Goal: Check status: Check status

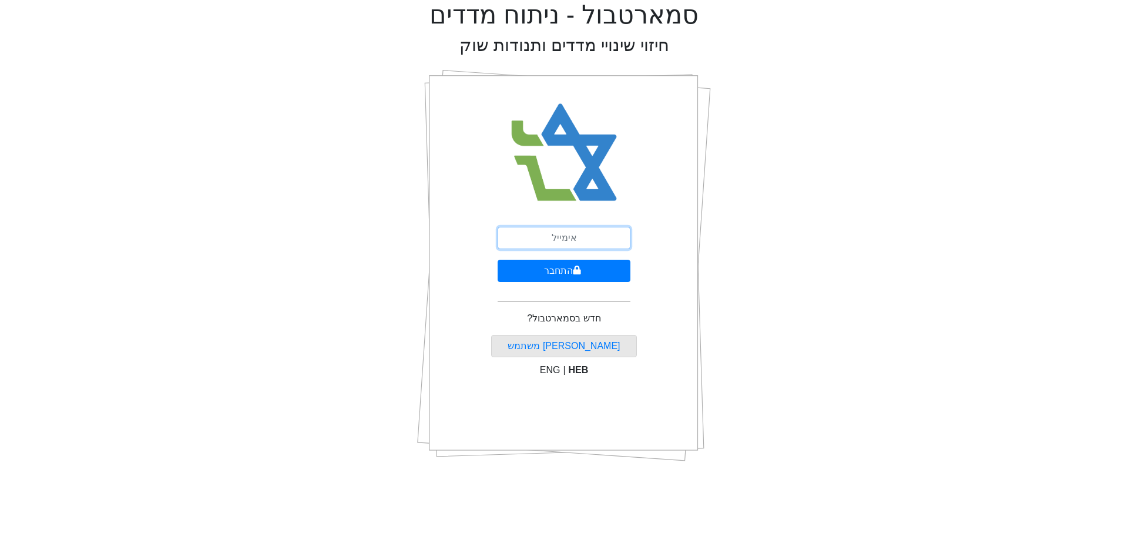
click at [537, 237] on input "email" at bounding box center [564, 238] width 133 height 22
type input "[PERSON_NAME][EMAIL_ADDRESS][DOMAIN_NAME]"
click at [581, 267] on button "התחבר" at bounding box center [564, 271] width 133 height 22
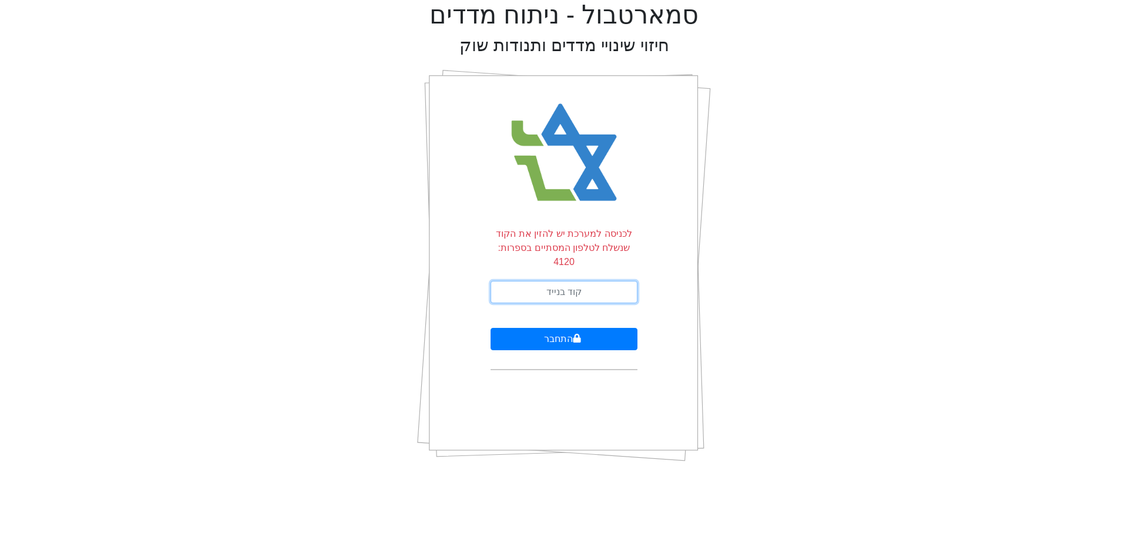
click at [583, 281] on input "text" at bounding box center [564, 292] width 147 height 22
type input "758255"
click at [491, 328] on button "התחבר" at bounding box center [564, 339] width 147 height 22
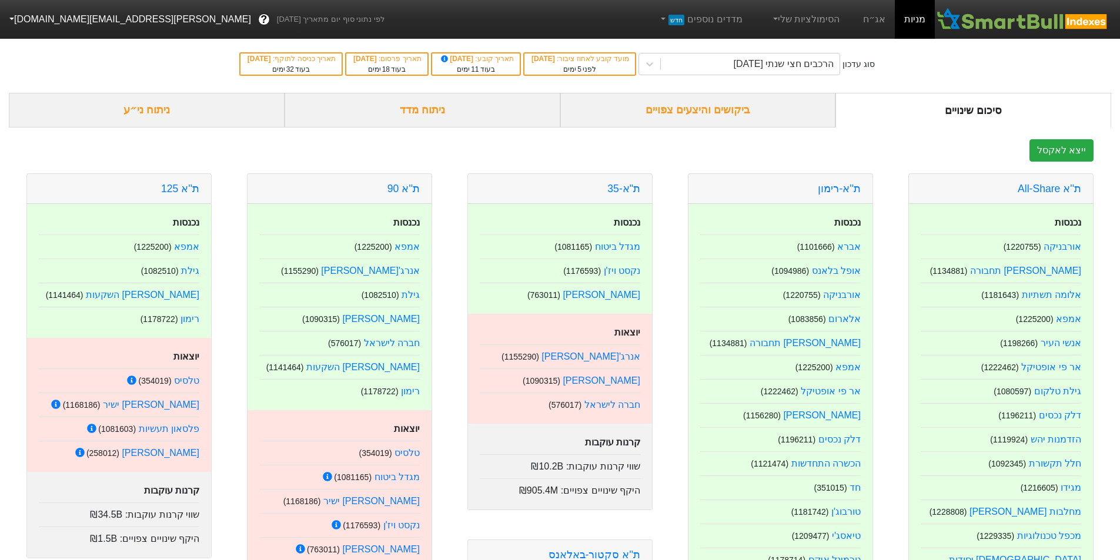
click at [671, 105] on div "ביקושים והיצעים צפויים" at bounding box center [698, 110] width 276 height 35
